Goal: Contribute content: Contribute content

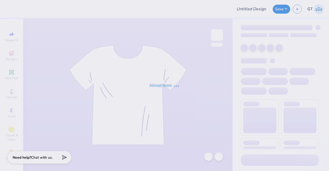
type input "CON Women's Vest"
type input "20"
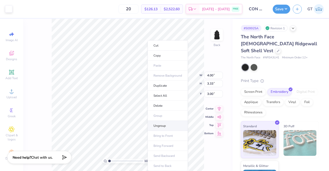
click at [169, 124] on li "Ungroup" at bounding box center [168, 126] width 40 height 10
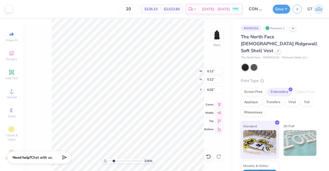
type input "2.25801015946965"
type input "4.48"
type input "4.18834623259795"
type input "0.09"
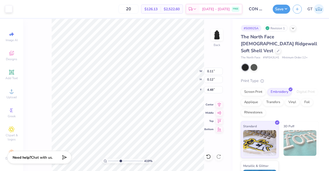
type input "4.50"
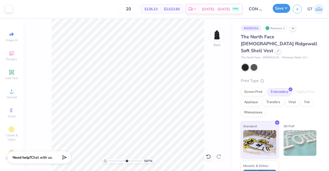
click at [283, 10] on button "Save" at bounding box center [281, 8] width 17 height 9
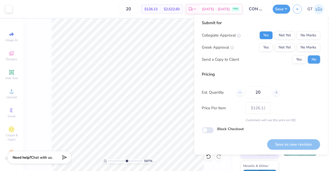
click at [269, 34] on button "Yes" at bounding box center [266, 35] width 13 height 8
click at [307, 46] on button "No Marks" at bounding box center [308, 47] width 23 height 8
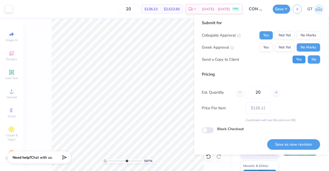
click at [298, 60] on button "Yes" at bounding box center [299, 59] width 13 height 8
type input "5.96684466535559"
click at [300, 144] on button "Save as new revision" at bounding box center [293, 144] width 53 height 11
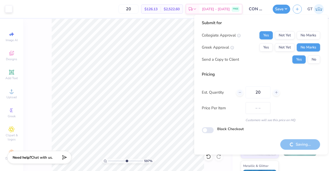
type input "$126.13"
type input "5.96684466535559"
